Goal: Task Accomplishment & Management: Manage account settings

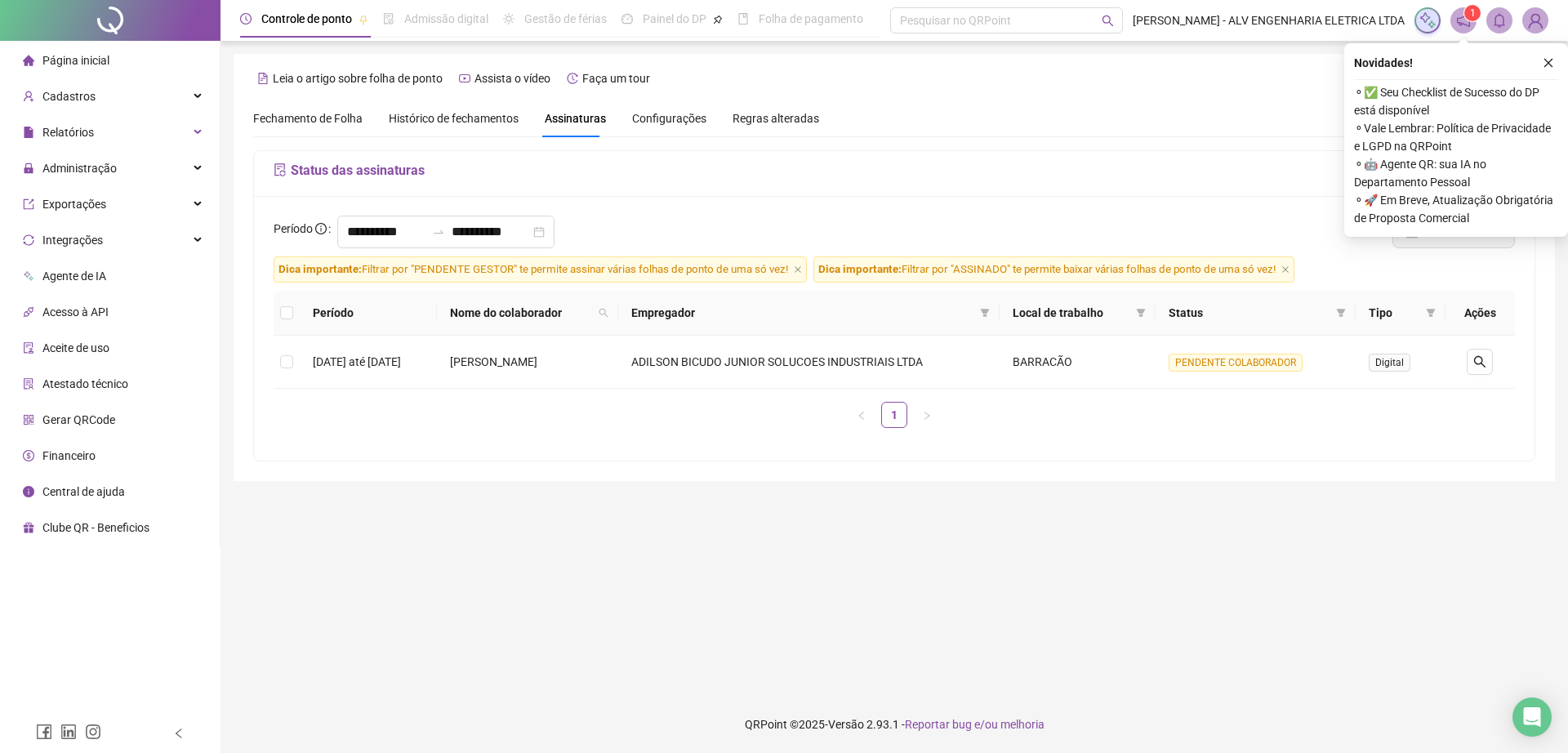
click at [1530, 19] on img at bounding box center [1535, 20] width 24 height 24
click at [1419, 183] on icon "logout" at bounding box center [1419, 183] width 12 height 12
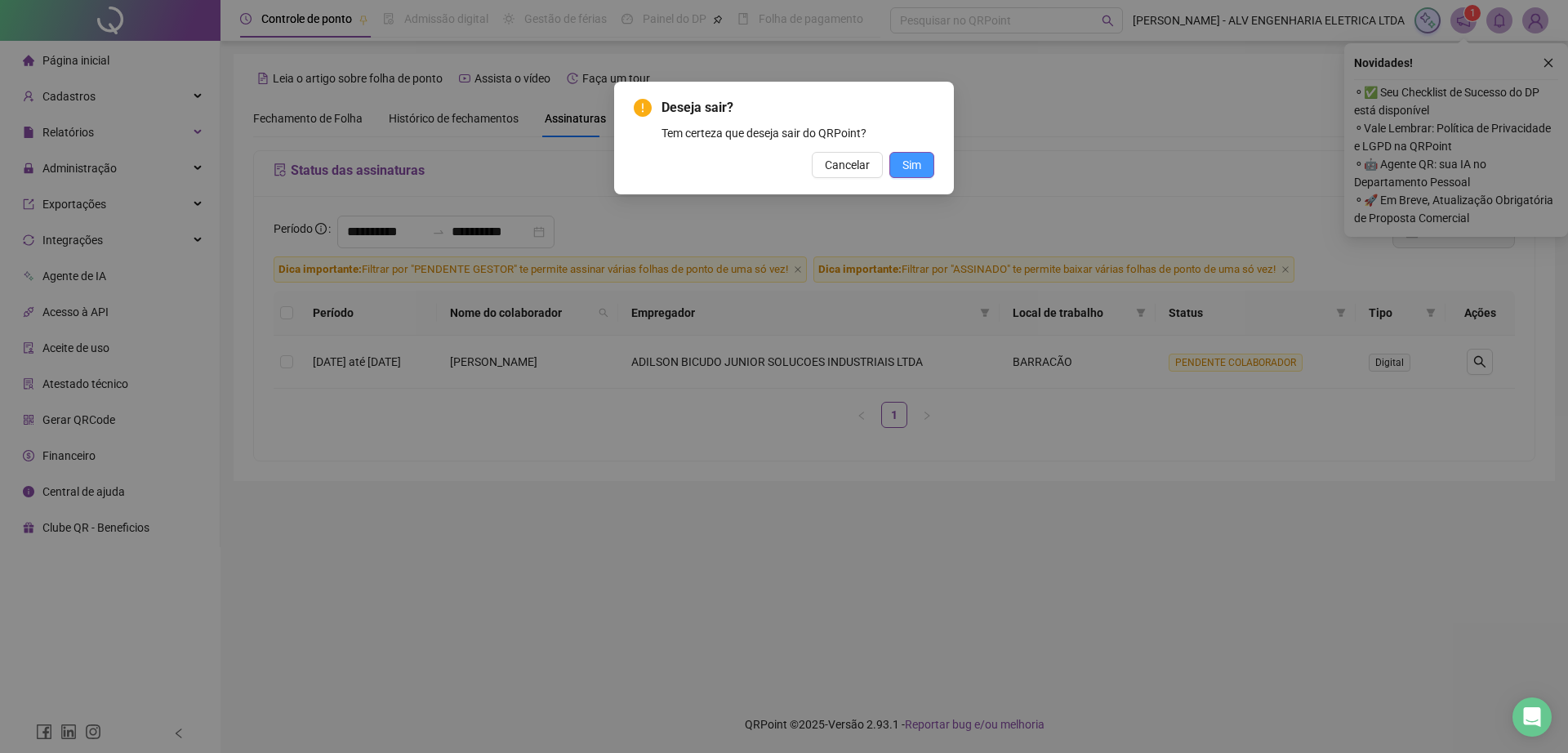
click at [900, 170] on button "Sim" at bounding box center [912, 164] width 45 height 26
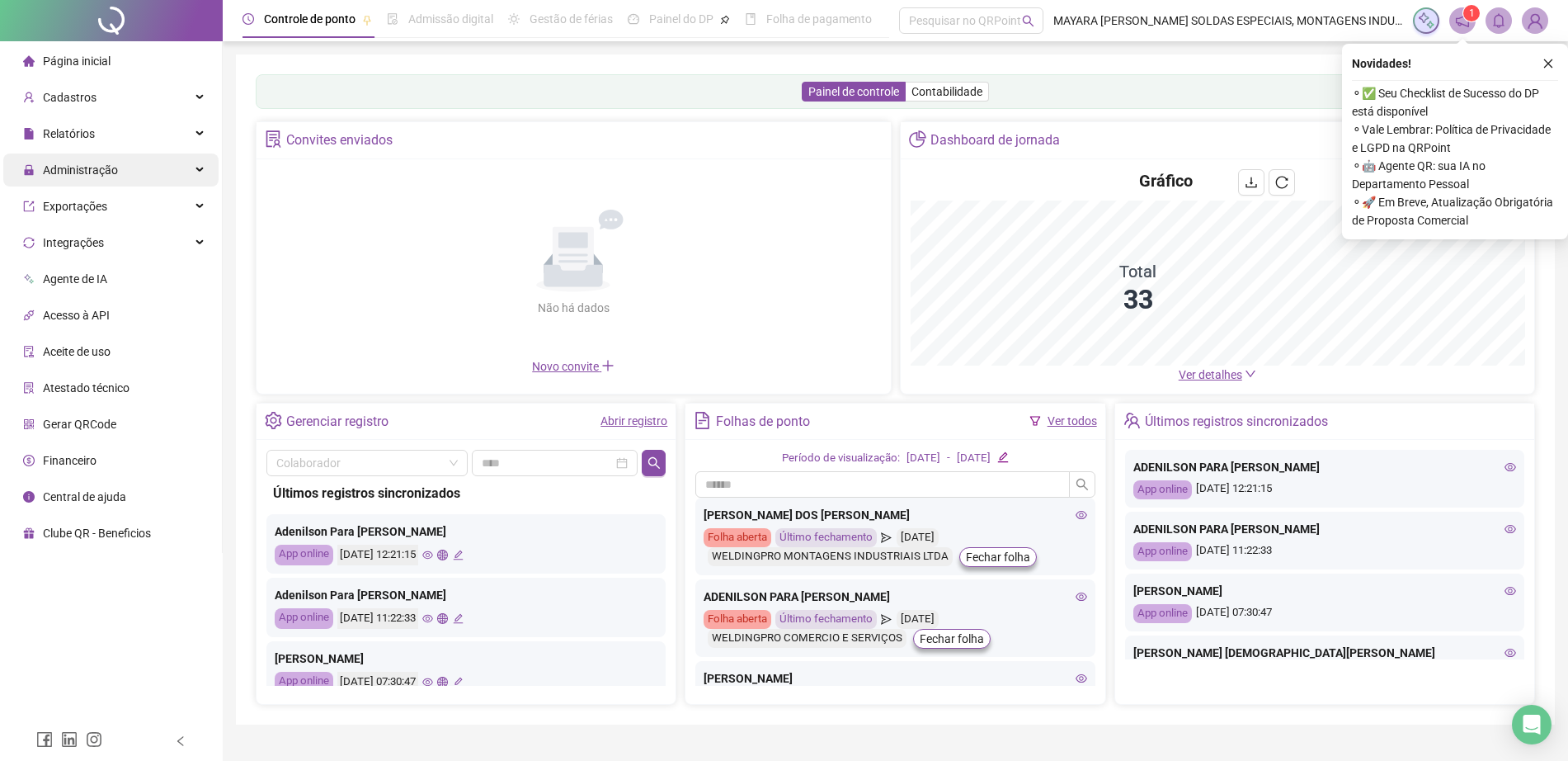
click at [140, 158] on div "Administração" at bounding box center [111, 170] width 215 height 33
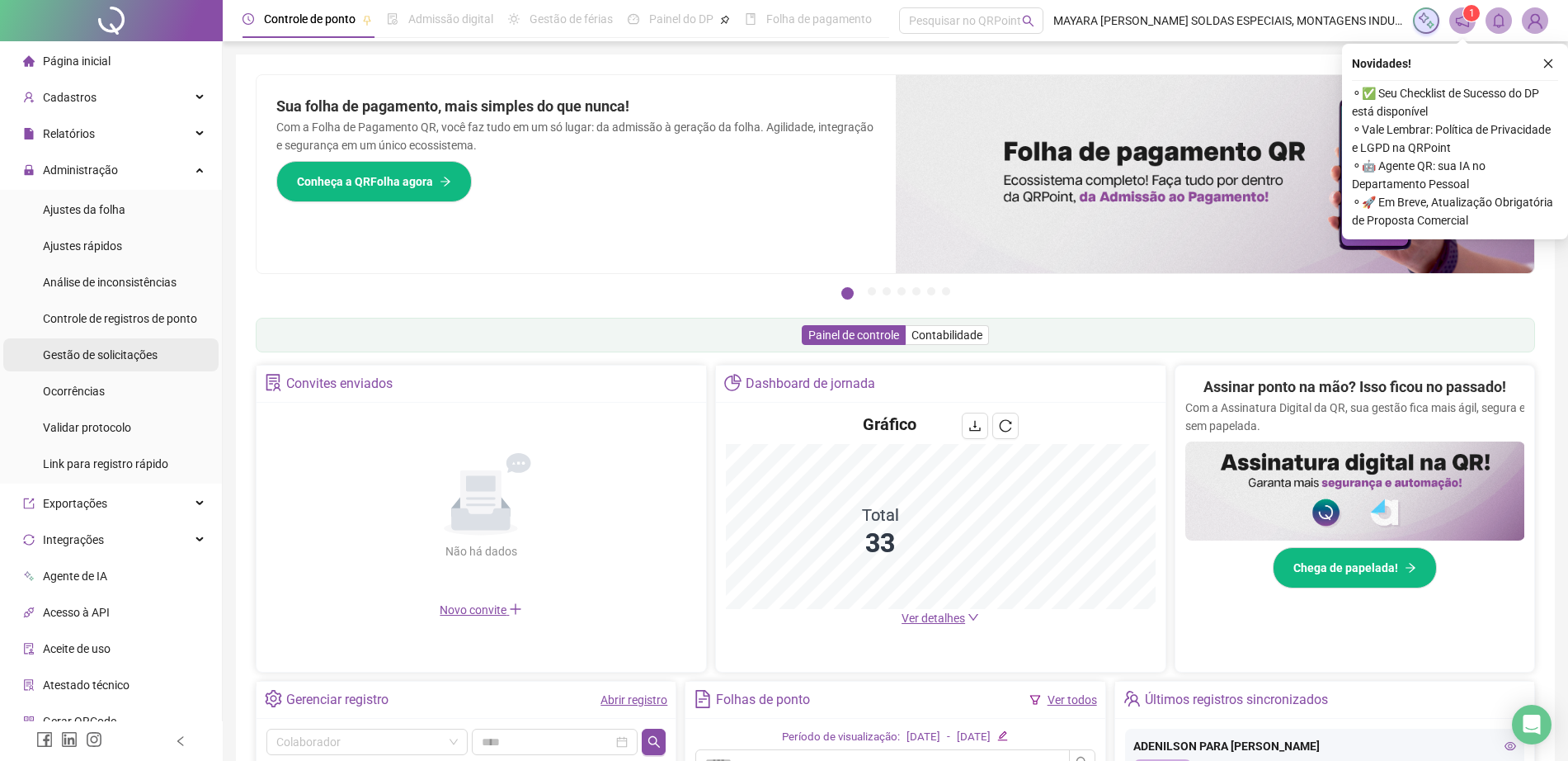
click at [105, 351] on span "Gestão de solicitações" at bounding box center [100, 354] width 114 height 14
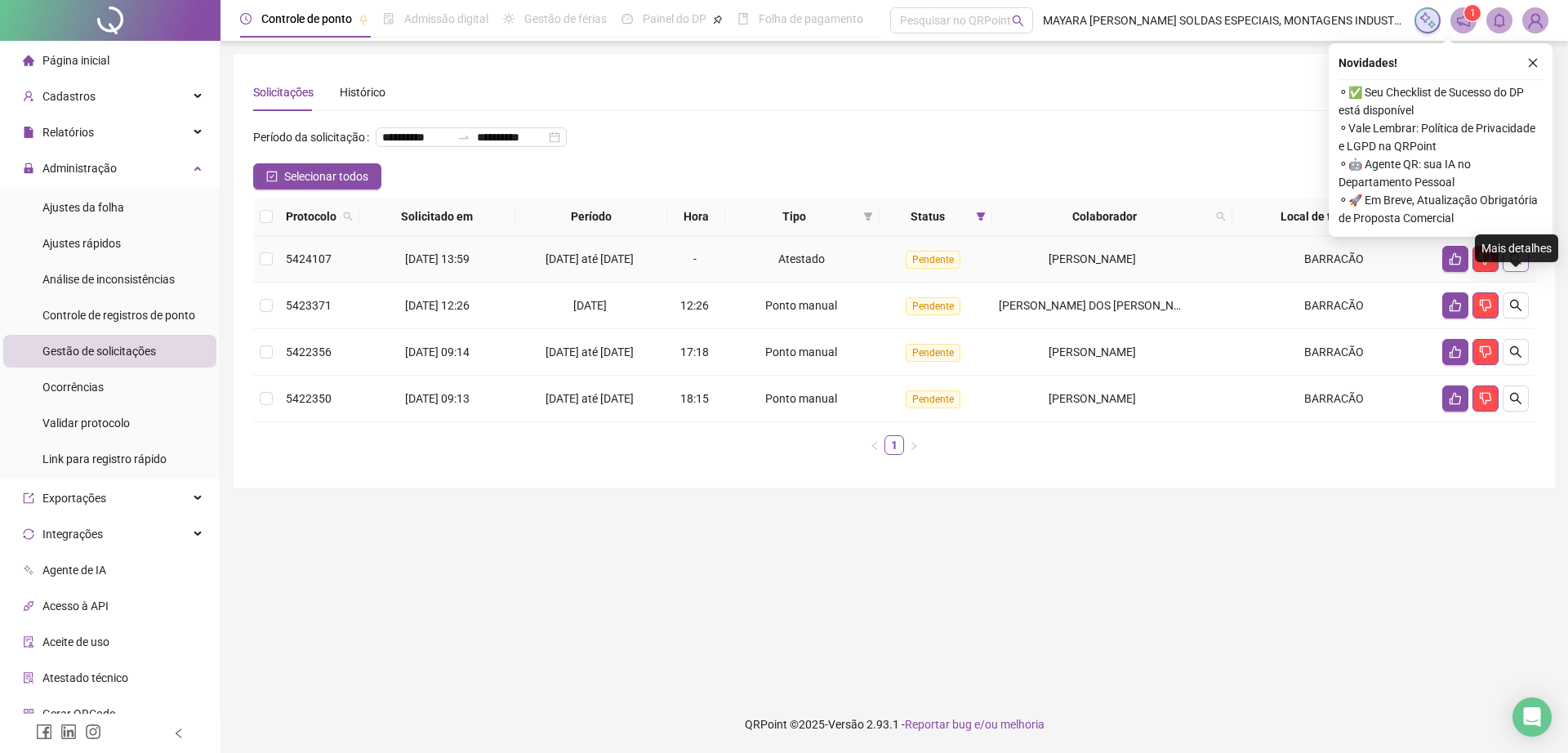
click at [1523, 271] on button "button" at bounding box center [1515, 258] width 26 height 26
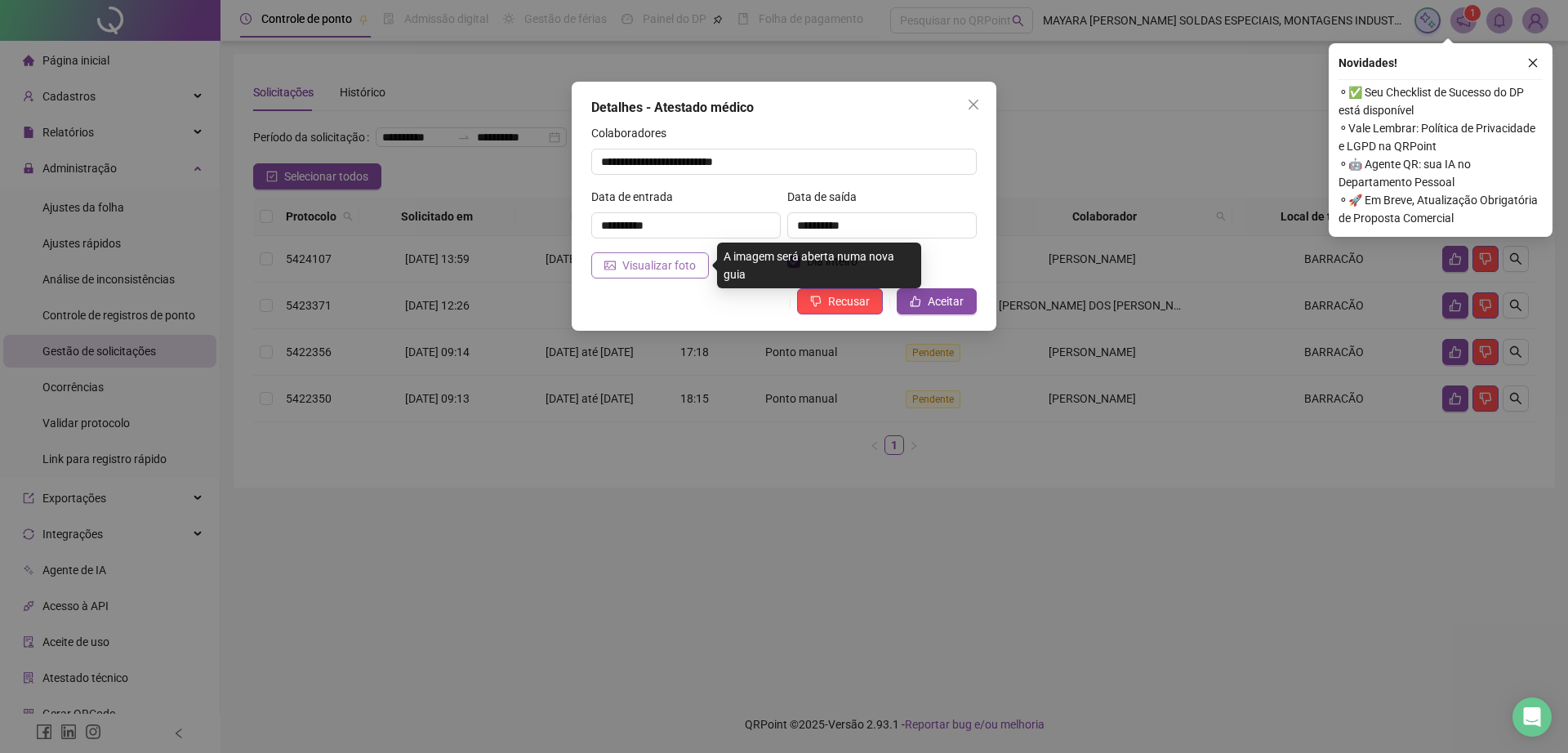
click at [683, 256] on span "Visualizar foto" at bounding box center [659, 265] width 74 height 18
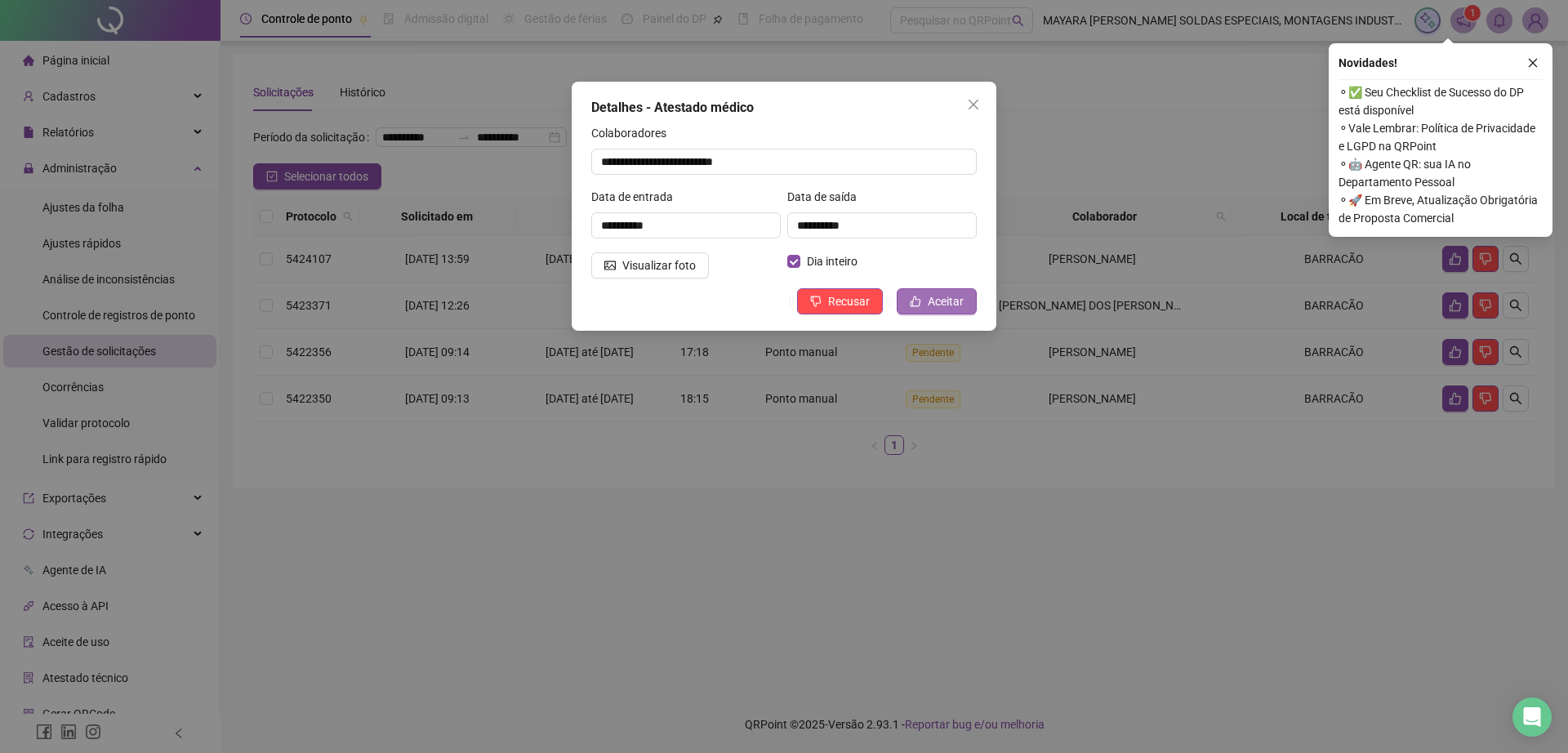
click at [935, 297] on span "Aceitar" at bounding box center [946, 301] width 36 height 18
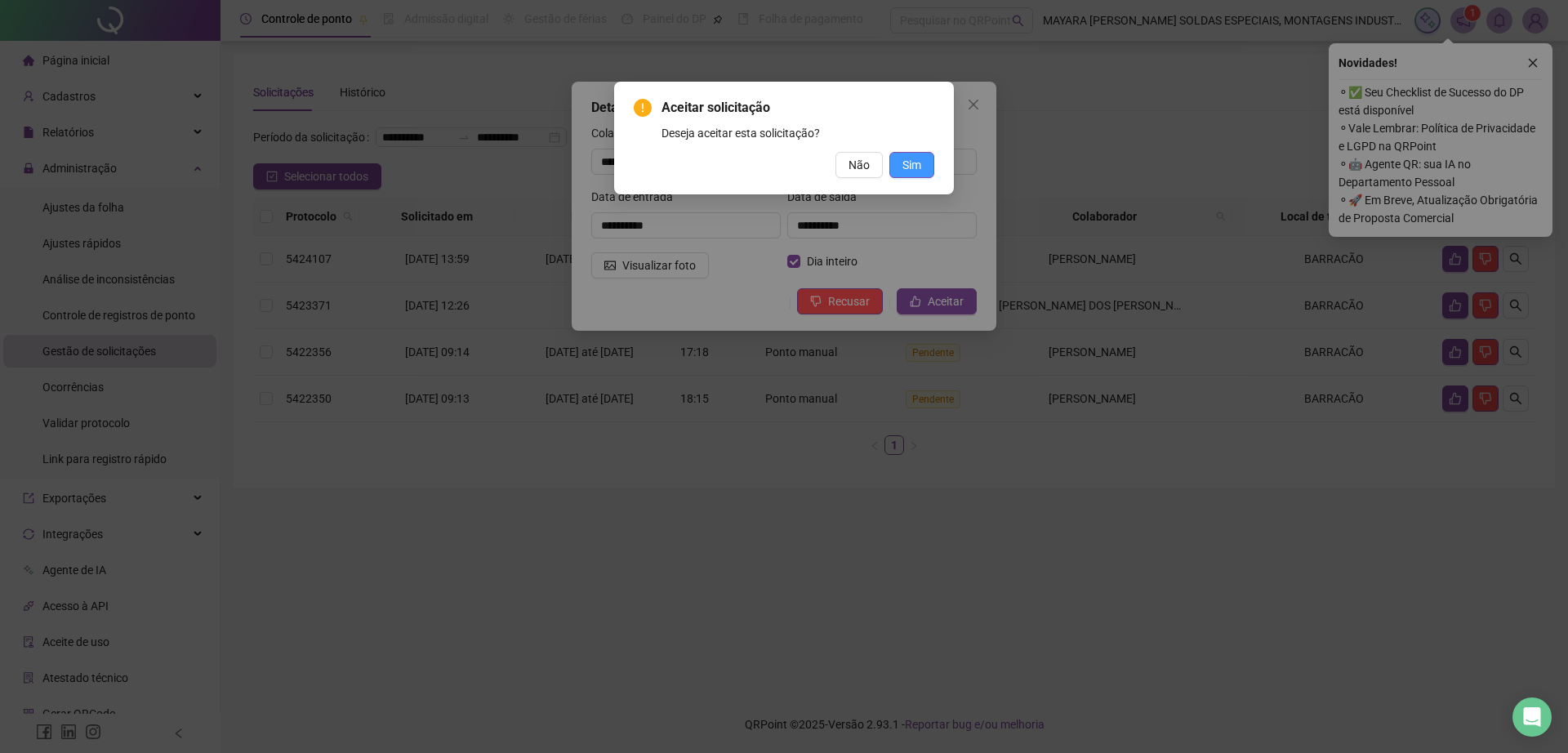
click at [905, 173] on span "Sim" at bounding box center [912, 165] width 19 height 18
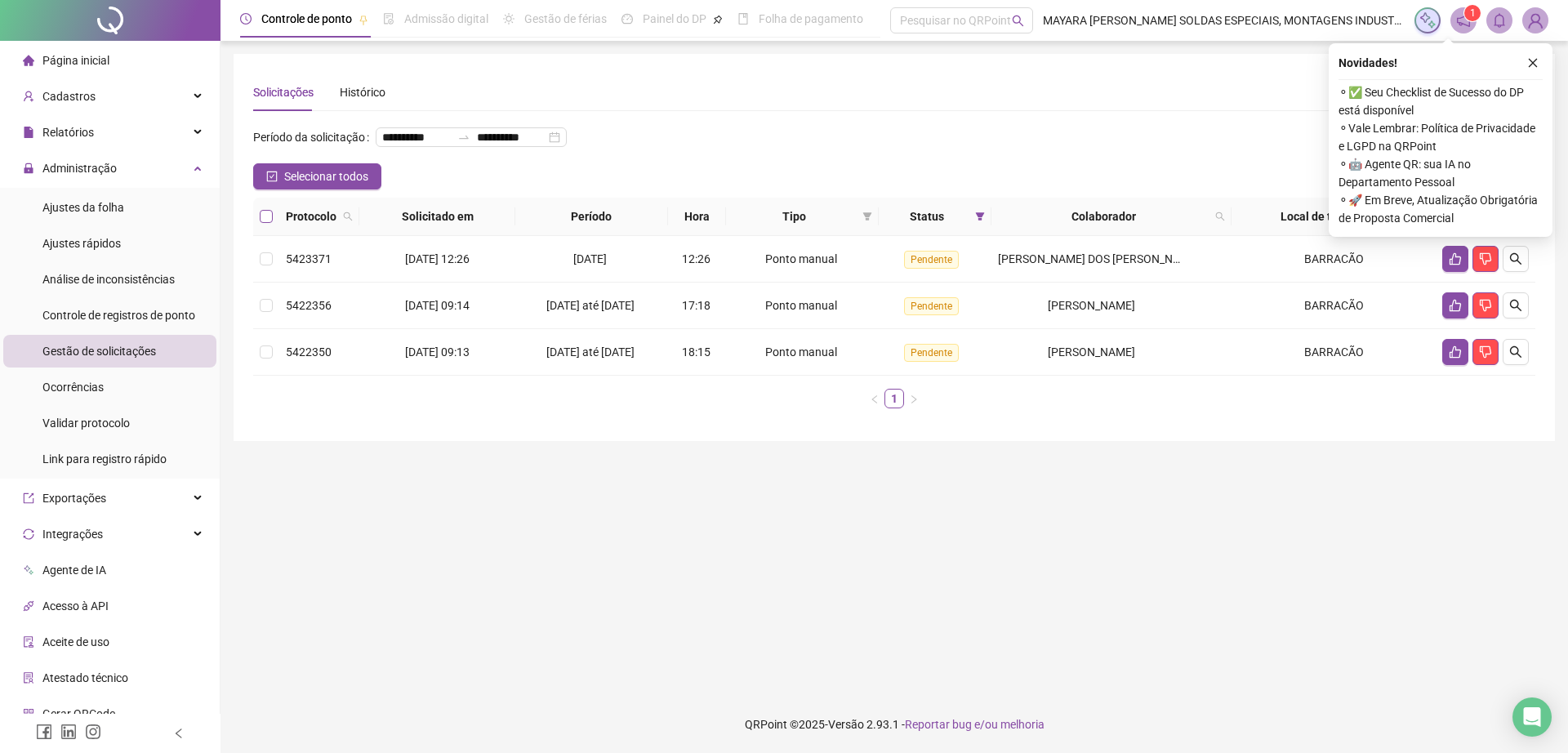
click at [272, 226] on label at bounding box center [266, 217] width 13 height 18
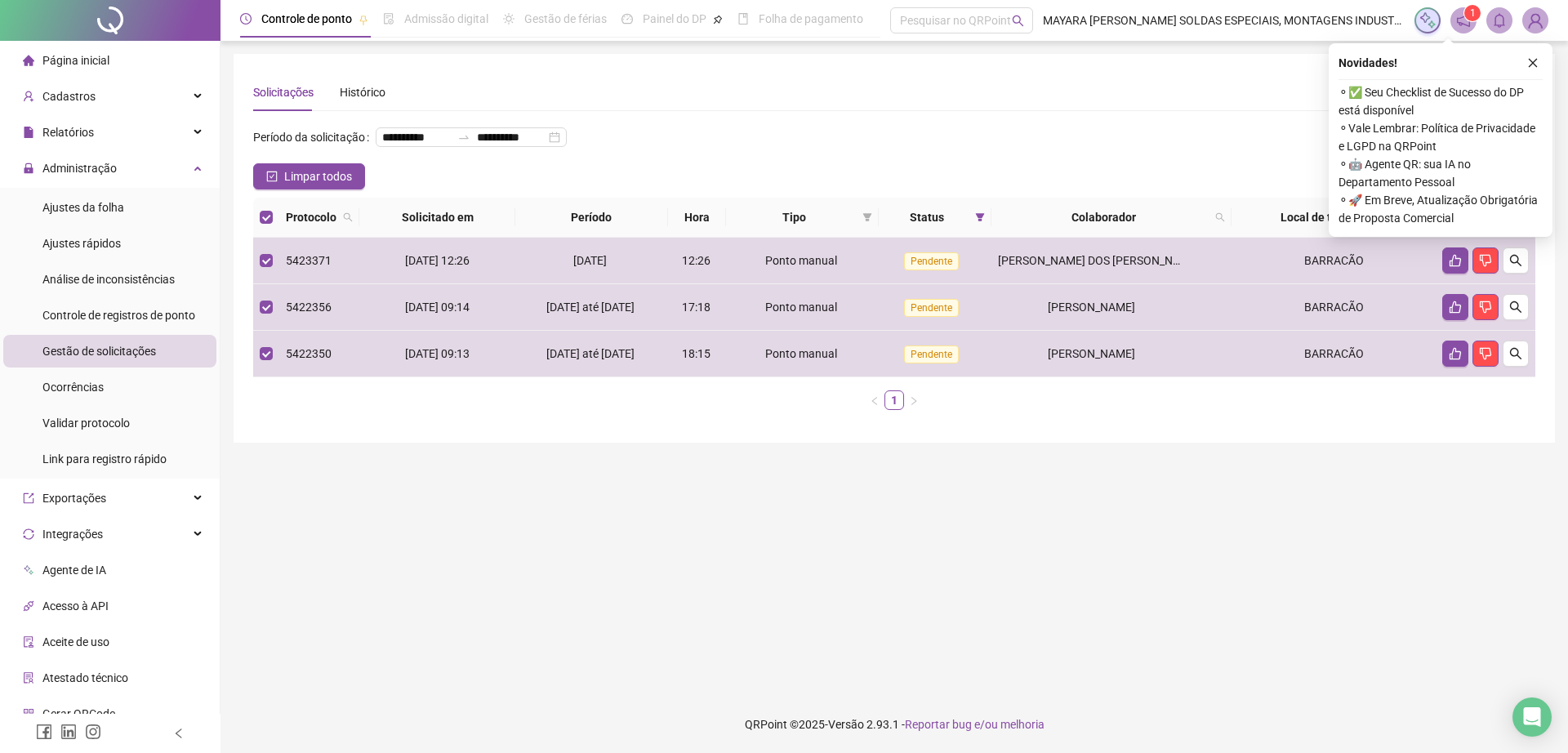
click at [1471, 223] on icon "like" at bounding box center [1474, 217] width 11 height 11
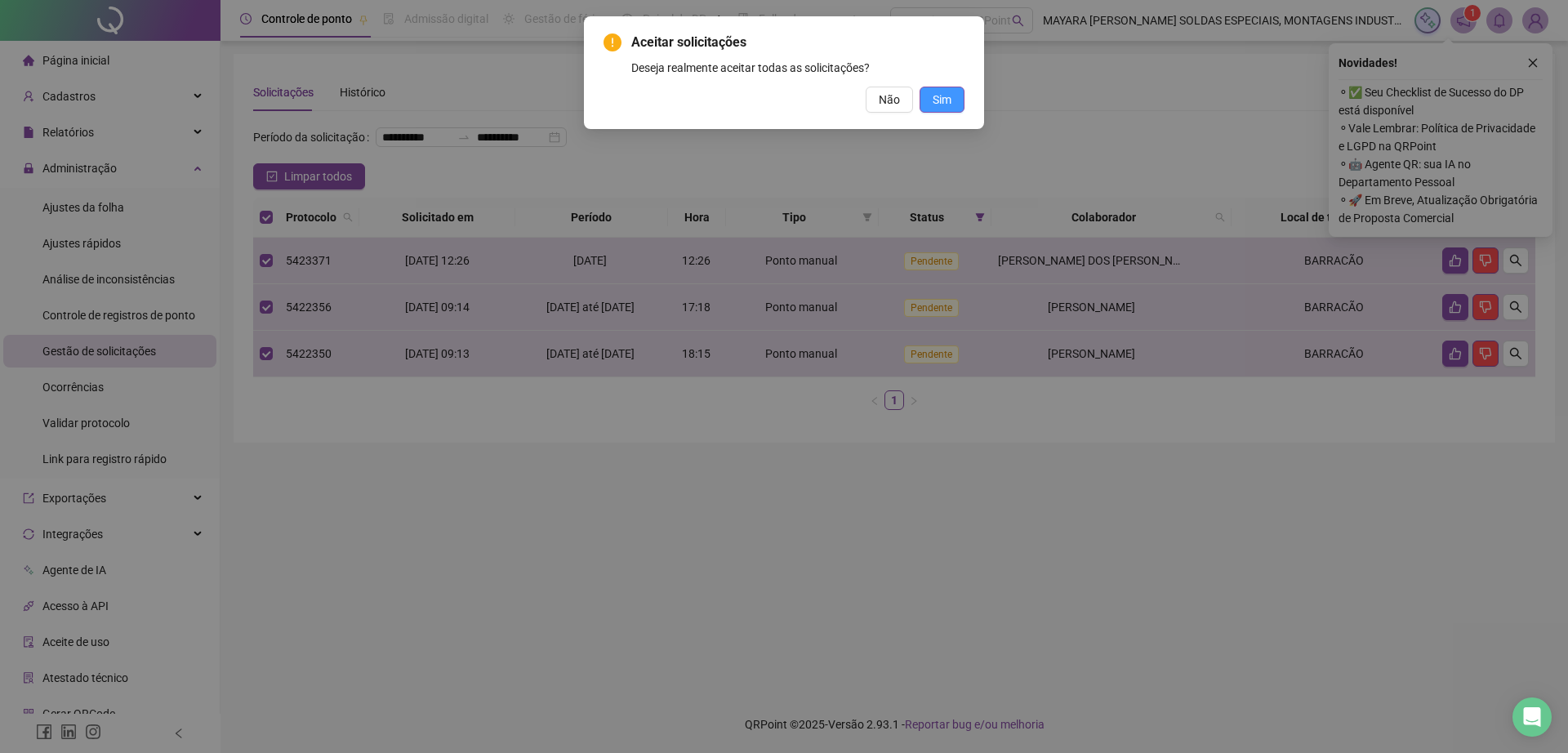
click at [941, 93] on span "Sim" at bounding box center [941, 100] width 19 height 18
